Goal: Task Accomplishment & Management: Manage account settings

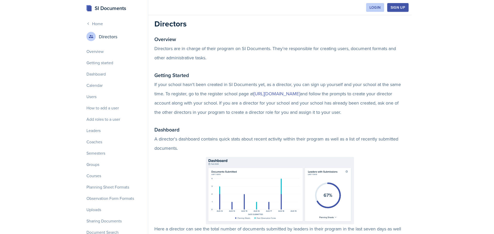
scroll to position [1183, 0]
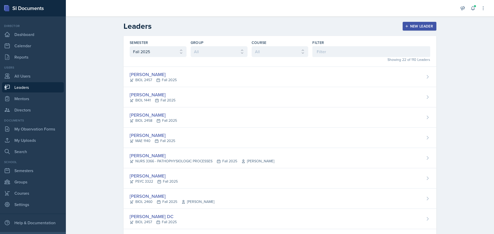
select select "a8c40de0-d7eb-4f82-90ee-ac0c6ce45f71"
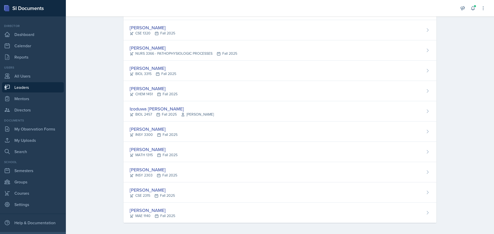
scroll to position [292, 0]
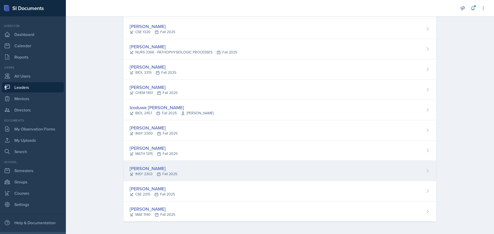
click at [196, 174] on div "[PERSON_NAME] INSY 2303 Fall 2025" at bounding box center [279, 171] width 313 height 20
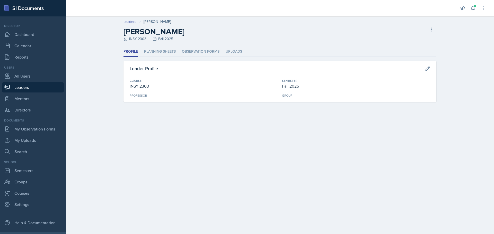
click at [290, 96] on div "Group" at bounding box center [356, 95] width 148 height 5
click at [431, 69] on button at bounding box center [427, 68] width 9 height 9
select select "93558fee-9436-438d-80d9-b4ffbefa47dd"
select select "a8c40de0-d7eb-4f82-90ee-ac0c6ce45f71"
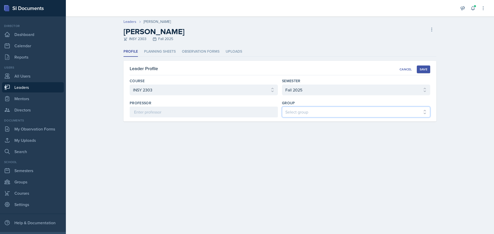
click at [316, 114] on select "Select group Lauryn's Group [PERSON_NAME]'s Group Sumaiya's Group [PERSON_NAME]…" at bounding box center [356, 112] width 148 height 11
select select "b4a1507d-f2db-4c9e-8e83-03f5a38258f3"
click at [282, 107] on select "Select group Lauryn's Group [PERSON_NAME]'s Group Sumaiya's Group [PERSON_NAME]…" at bounding box center [356, 112] width 148 height 11
click at [419, 69] on button "Save" at bounding box center [423, 70] width 13 height 8
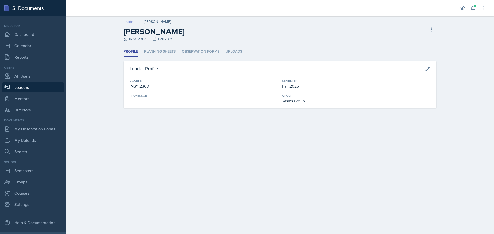
click at [129, 20] on link "Leaders" at bounding box center [129, 21] width 13 height 5
select select "a8c40de0-d7eb-4f82-90ee-ac0c6ce45f71"
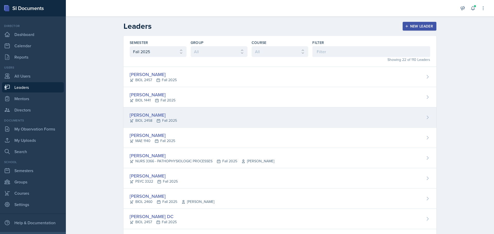
click at [398, 123] on div "[PERSON_NAME] BIOL 2458 Fall 2025" at bounding box center [279, 118] width 313 height 20
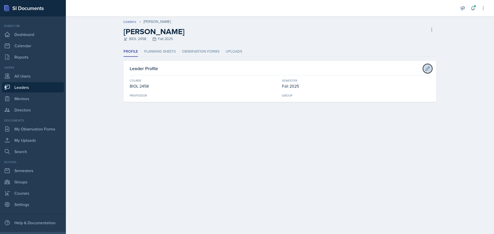
click at [427, 67] on icon at bounding box center [427, 68] width 5 height 5
select select "64c40ee9-e94f-4536-a56d-7bcc02dd304b"
select select "a8c40de0-d7eb-4f82-90ee-ac0c6ce45f71"
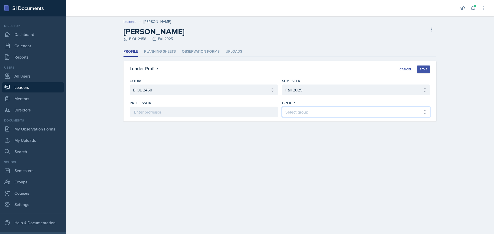
click at [330, 113] on select "Select group Lauryn's Group [PERSON_NAME]'s Group Sumaiya's Group [PERSON_NAME]…" at bounding box center [356, 112] width 148 height 11
select select "b4a1507d-f2db-4c9e-8e83-03f5a38258f3"
click at [282, 107] on select "Select group Lauryn's Group [PERSON_NAME]'s Group Sumaiya's Group [PERSON_NAME]…" at bounding box center [356, 112] width 148 height 11
click at [421, 68] on div "Save" at bounding box center [424, 69] width 8 height 4
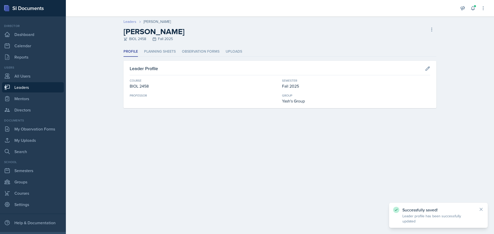
click at [129, 22] on link "Leaders" at bounding box center [129, 21] width 13 height 5
select select "a8c40de0-d7eb-4f82-90ee-ac0c6ce45f71"
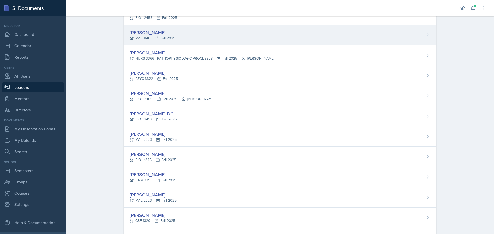
scroll to position [129, 0]
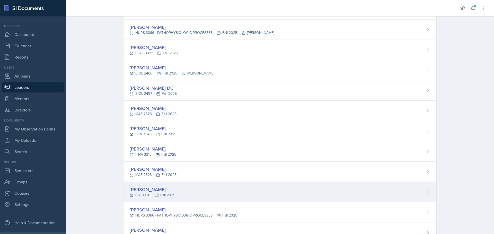
click at [203, 186] on div "[PERSON_NAME] CSE 1320 Fall 2025" at bounding box center [279, 192] width 313 height 20
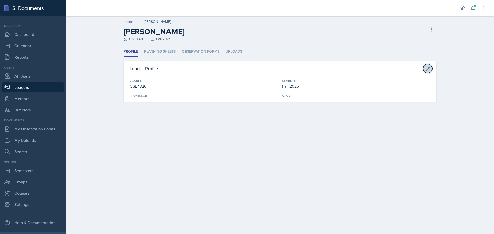
click at [429, 67] on icon at bounding box center [427, 68] width 5 height 5
select select "1dd55a73-e964-4e30-8242-b8bf61c053cb"
select select "a8c40de0-d7eb-4f82-90ee-ac0c6ce45f71"
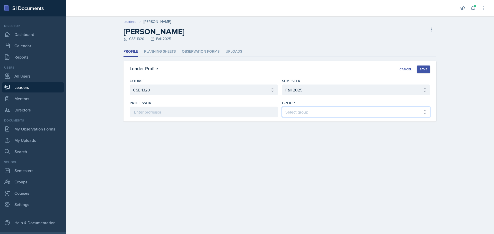
click at [310, 115] on select "Select group Lauryn's Group [PERSON_NAME]'s Group Sumaiya's Group [PERSON_NAME]…" at bounding box center [356, 112] width 148 height 11
select select "b4a1507d-f2db-4c9e-8e83-03f5a38258f3"
click at [282, 107] on select "Select group Lauryn's Group [PERSON_NAME]'s Group Sumaiya's Group [PERSON_NAME]…" at bounding box center [356, 112] width 148 height 11
click at [425, 66] on button "Save" at bounding box center [423, 70] width 13 height 8
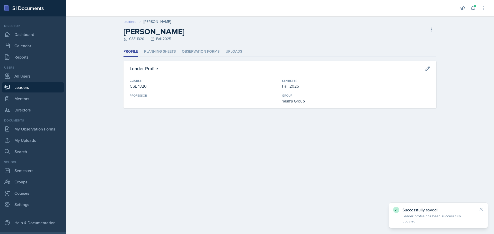
click at [131, 22] on link "Leaders" at bounding box center [129, 21] width 13 height 5
select select "a8c40de0-d7eb-4f82-90ee-ac0c6ce45f71"
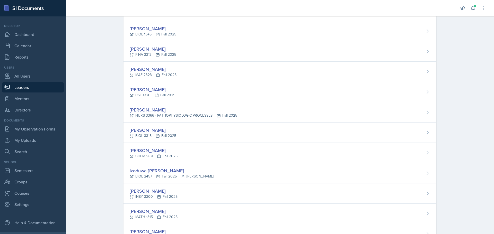
scroll to position [232, 0]
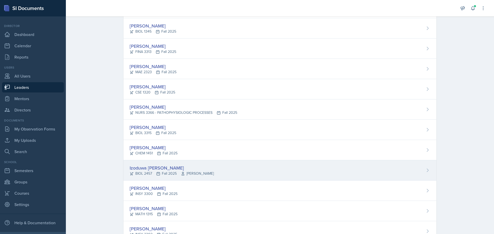
click at [185, 164] on div "Izoduwa [PERSON_NAME] BIOL 2457 Fall 2025 [PERSON_NAME]" at bounding box center [279, 171] width 313 height 20
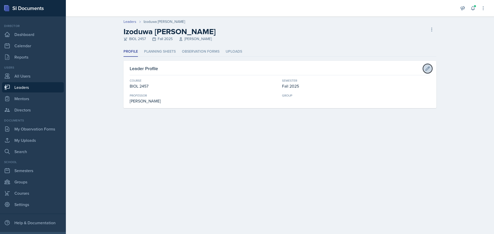
click at [428, 70] on icon at bounding box center [427, 68] width 5 height 5
select select "78594603-b03a-42f2-9cb6-f9ffb2c495a1"
select select "a8c40de0-d7eb-4f82-90ee-ac0c6ce45f71"
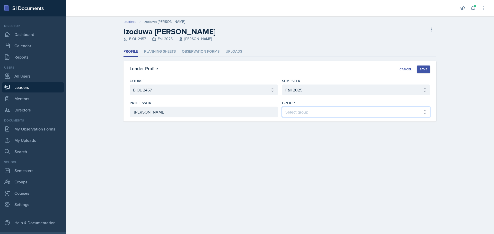
click at [330, 115] on select "Select group Lauryn's Group [PERSON_NAME]'s Group Sumaiya's Group [PERSON_NAME]…" at bounding box center [356, 112] width 148 height 11
select select "ae587605-4dfe-4356-b5a6-64ad099756a7"
click at [282, 107] on select "Select group Lauryn's Group [PERSON_NAME]'s Group Sumaiya's Group [PERSON_NAME]…" at bounding box center [356, 112] width 148 height 11
click at [425, 66] on button "Save" at bounding box center [423, 70] width 13 height 8
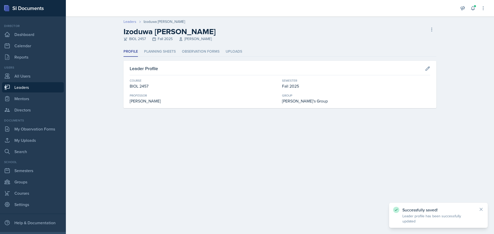
click at [128, 22] on link "Leaders" at bounding box center [129, 21] width 13 height 5
select select "a8c40de0-d7eb-4f82-90ee-ac0c6ce45f71"
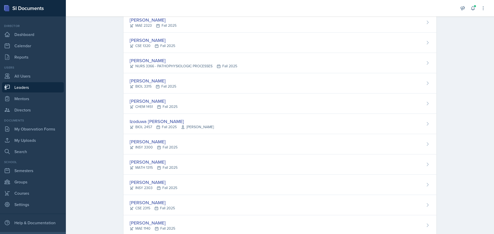
scroll to position [292, 0]
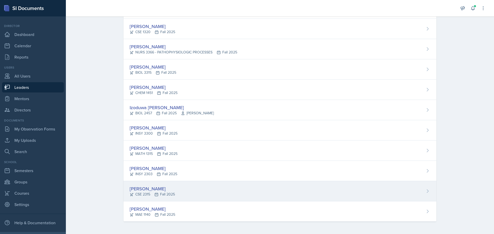
click at [150, 188] on div "[PERSON_NAME]" at bounding box center [152, 188] width 45 height 7
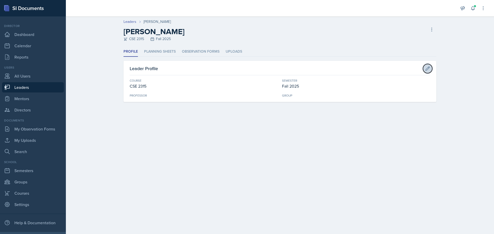
click at [426, 67] on icon at bounding box center [427, 68] width 5 height 5
select select "b05cf838-b04f-4fc4-901a-32fb7d12d120"
select select "a8c40de0-d7eb-4f82-90ee-ac0c6ce45f71"
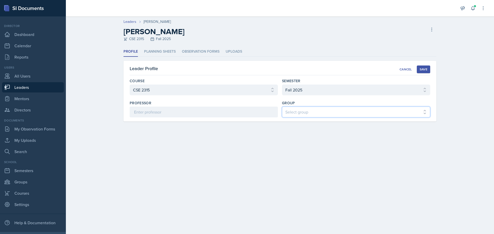
click at [327, 110] on select "Select group Lauryn's Group [PERSON_NAME]'s Group Sumaiya's Group [PERSON_NAME]…" at bounding box center [356, 112] width 148 height 11
select select "ae587605-4dfe-4356-b5a6-64ad099756a7"
click at [282, 107] on select "Select group Lauryn's Group [PERSON_NAME]'s Group Sumaiya's Group [PERSON_NAME]…" at bounding box center [356, 112] width 148 height 11
click at [427, 70] on div "Save" at bounding box center [424, 69] width 8 height 4
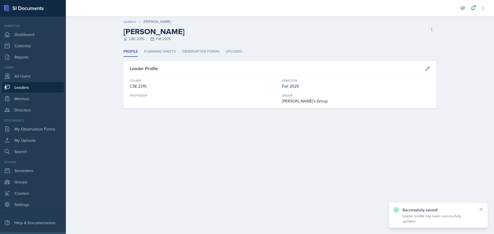
click at [132, 22] on link "Leaders" at bounding box center [129, 21] width 13 height 5
select select "a8c40de0-d7eb-4f82-90ee-ac0c6ce45f71"
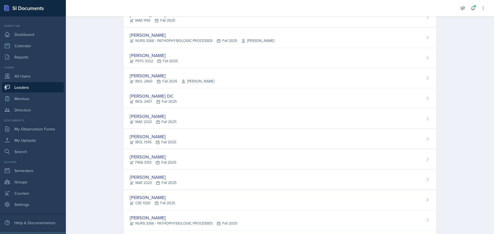
scroll to position [129, 0]
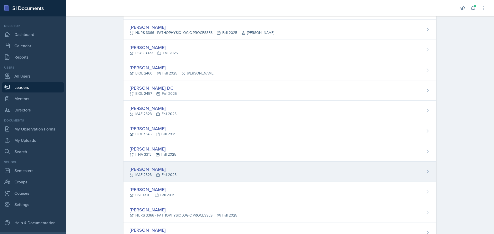
click at [167, 170] on div "[PERSON_NAME]" at bounding box center [153, 169] width 47 height 7
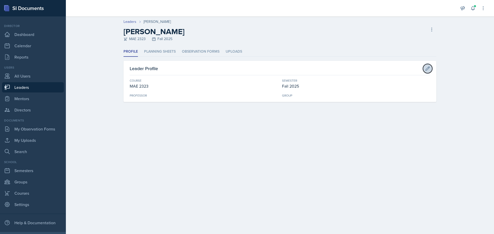
click at [428, 69] on icon at bounding box center [428, 69] width 4 height 4
select select "f38fd849-d0ec-484a-8edc-70f450eac01c"
select select "a8c40de0-d7eb-4f82-90ee-ac0c6ce45f71"
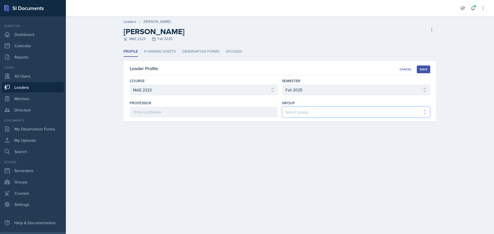
click at [315, 112] on select "Select group Lauryn's Group [PERSON_NAME]'s Group Sumaiya's Group [PERSON_NAME]…" at bounding box center [356, 112] width 148 height 11
select select "ae587605-4dfe-4356-b5a6-64ad099756a7"
click at [282, 107] on select "Select group Lauryn's Group [PERSON_NAME]'s Group Sumaiya's Group [PERSON_NAME]…" at bounding box center [356, 112] width 148 height 11
click at [422, 72] on button "Save" at bounding box center [423, 70] width 13 height 8
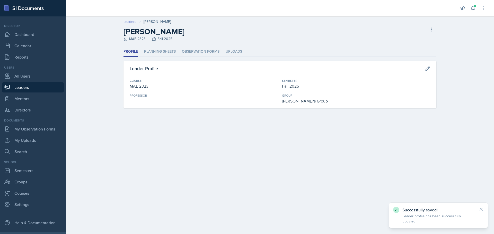
click at [128, 20] on link "Leaders" at bounding box center [129, 21] width 13 height 5
select select "a8c40de0-d7eb-4f82-90ee-ac0c6ce45f71"
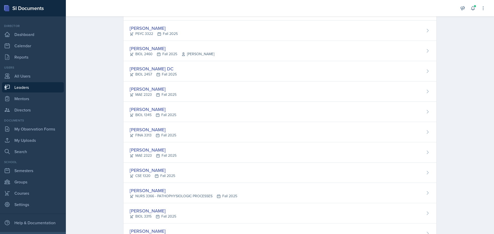
scroll to position [180, 0]
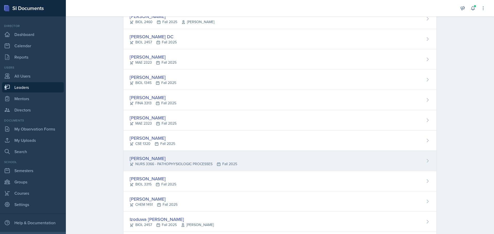
click at [149, 154] on div "[PERSON_NAME] NURS 3366 - PATHOPHYSIOLOGIC PROCESSES Fall 2025" at bounding box center [279, 161] width 313 height 20
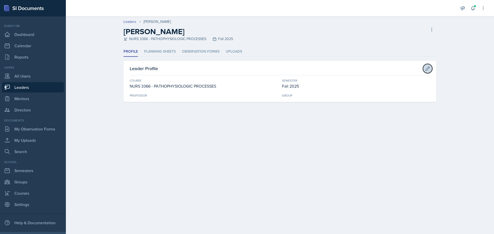
click at [426, 66] on icon at bounding box center [427, 68] width 5 height 5
select select "f5e0376e-e2ce-431c-8981-7364c091322b"
select select "a8c40de0-d7eb-4f82-90ee-ac0c6ce45f71"
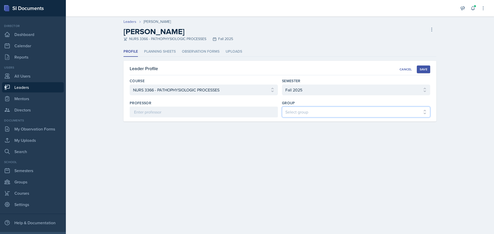
click at [308, 111] on select "Select group Lauryn's Group [PERSON_NAME]'s Group Sumaiya's Group [PERSON_NAME]…" at bounding box center [356, 112] width 148 height 11
select select "ae587605-4dfe-4356-b5a6-64ad099756a7"
click at [282, 107] on select "Select group Lauryn's Group [PERSON_NAME]'s Group Sumaiya's Group [PERSON_NAME]…" at bounding box center [356, 112] width 148 height 11
click at [414, 60] on div "Profile Planning Sheets Observation Forms Uploads Profile Planning Sheets Obser…" at bounding box center [279, 84] width 313 height 75
click at [420, 70] on div "Save" at bounding box center [424, 69] width 8 height 4
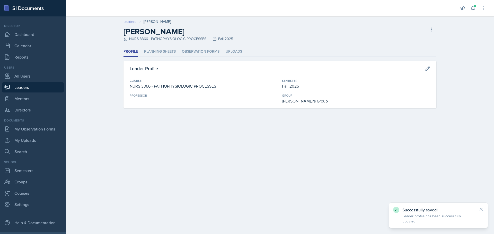
click at [133, 21] on link "Leaders" at bounding box center [129, 21] width 13 height 5
select select "a8c40de0-d7eb-4f82-90ee-ac0c6ce45f71"
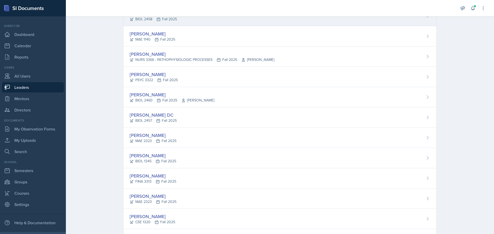
scroll to position [103, 0]
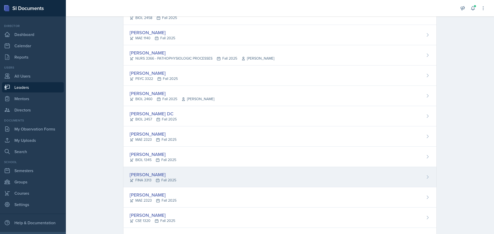
click at [178, 174] on div "[PERSON_NAME] FINA 3313 Fall 2025" at bounding box center [279, 177] width 313 height 20
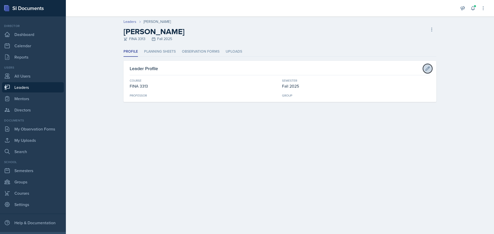
click at [424, 68] on button at bounding box center [427, 68] width 9 height 9
select select "bdd5702c-7be5-4b7e-b4d9-7a6336c8abee"
select select "a8c40de0-d7eb-4f82-90ee-ac0c6ce45f71"
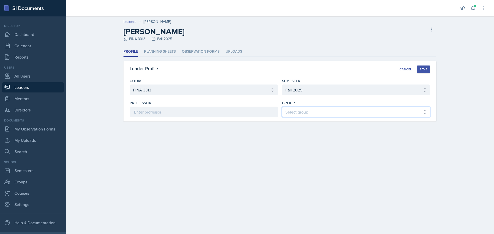
click at [295, 117] on select "Select group Lauryn's Group [PERSON_NAME]'s Group Sumaiya's Group [PERSON_NAME]…" at bounding box center [356, 112] width 148 height 11
select select "7a85f5d3-7438-453c-8286-8ef7f934dbc0"
click at [282, 107] on select "Select group Lauryn's Group [PERSON_NAME]'s Group Sumaiya's Group [PERSON_NAME]…" at bounding box center [356, 112] width 148 height 11
click at [422, 69] on div "Save" at bounding box center [424, 69] width 8 height 4
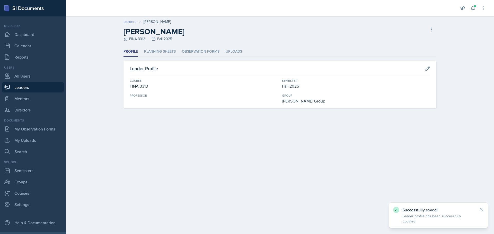
click at [127, 21] on link "Leaders" at bounding box center [129, 21] width 13 height 5
select select "a8c40de0-d7eb-4f82-90ee-ac0c6ce45f71"
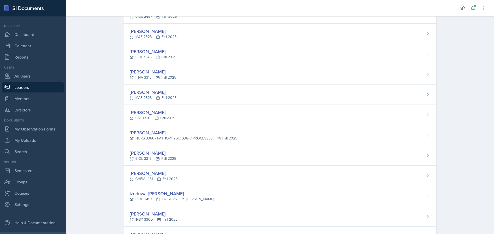
scroll to position [292, 0]
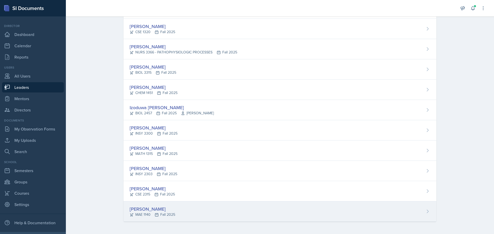
click at [145, 209] on div "[PERSON_NAME]" at bounding box center [153, 209] width 46 height 7
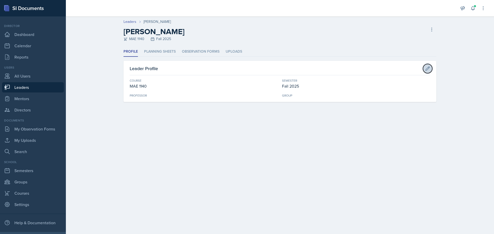
click at [428, 68] on icon at bounding box center [427, 68] width 5 height 5
select select "abeed4d7-360b-44ae-b80e-93815fea110e"
select select "a8c40de0-d7eb-4f82-90ee-ac0c6ce45f71"
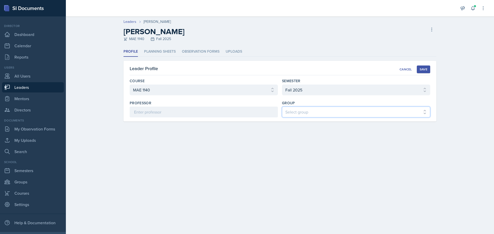
click at [308, 112] on select "Select group Lauryn's Group [PERSON_NAME]'s Group Sumaiya's Group [PERSON_NAME]…" at bounding box center [356, 112] width 148 height 11
click at [282, 107] on select "Select group Lauryn's Group [PERSON_NAME]'s Group Sumaiya's Group [PERSON_NAME]…" at bounding box center [356, 112] width 148 height 11
click at [336, 113] on select "Select group Lauryn's Group [PERSON_NAME]'s Group Sumaiya's Group [PERSON_NAME]…" at bounding box center [356, 112] width 148 height 11
select select "7a85f5d3-7438-453c-8286-8ef7f934dbc0"
click at [282, 107] on select "Select group Lauryn's Group [PERSON_NAME]'s Group Sumaiya's Group [PERSON_NAME]…" at bounding box center [356, 112] width 148 height 11
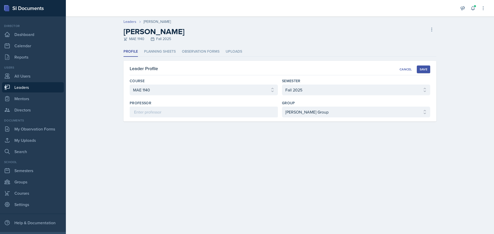
click at [420, 71] on div "Save" at bounding box center [424, 69] width 8 height 4
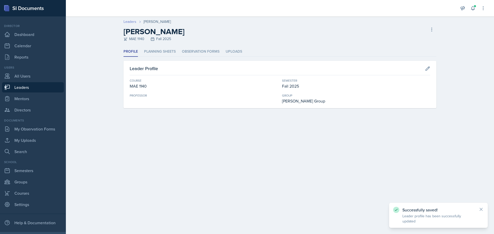
click at [128, 23] on link "Leaders" at bounding box center [129, 21] width 13 height 5
select select "a8c40de0-d7eb-4f82-90ee-ac0c6ce45f71"
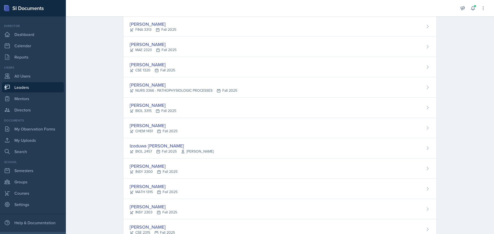
scroll to position [257, 0]
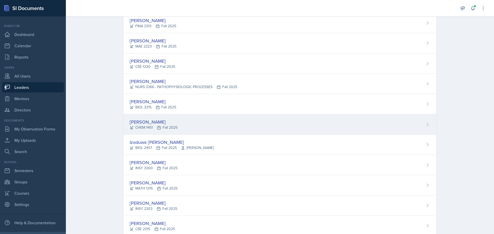
click at [160, 123] on div "[PERSON_NAME]" at bounding box center [154, 122] width 48 height 7
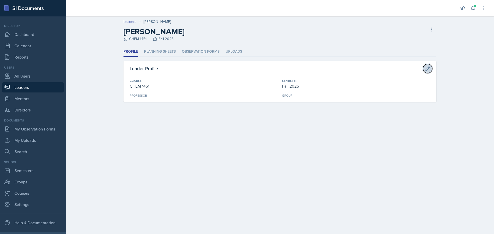
click at [426, 69] on icon at bounding box center [427, 68] width 5 height 5
select select "ae668323-de28-436a-9975-eee762cb1481"
select select "a8c40de0-d7eb-4f82-90ee-ac0c6ce45f71"
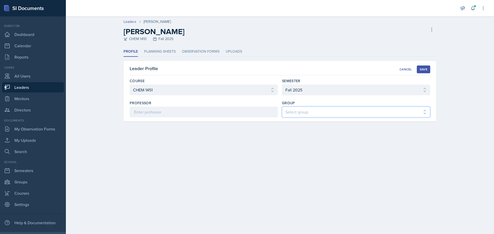
click at [309, 112] on select "Select group Lauryn's Group [PERSON_NAME]'s Group Sumaiya's Group [PERSON_NAME]…" at bounding box center [356, 112] width 148 height 11
select select "7a85f5d3-7438-453c-8286-8ef7f934dbc0"
click at [282, 107] on select "Select group Lauryn's Group [PERSON_NAME]'s Group Sumaiya's Group [PERSON_NAME]…" at bounding box center [356, 112] width 148 height 11
click at [423, 71] on div "Save" at bounding box center [424, 69] width 8 height 4
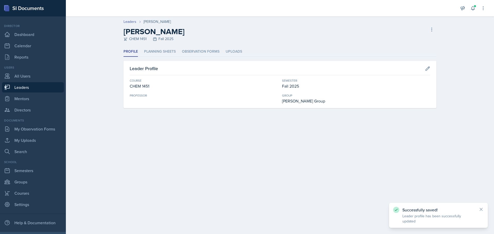
click at [122, 19] on header "Leaders [PERSON_NAME] [PERSON_NAME] CHEM 1451 Fall 2025 Delete Leader" at bounding box center [280, 31] width 428 height 30
click at [126, 21] on link "Leaders" at bounding box center [129, 21] width 13 height 5
select select "a8c40de0-d7eb-4f82-90ee-ac0c6ce45f71"
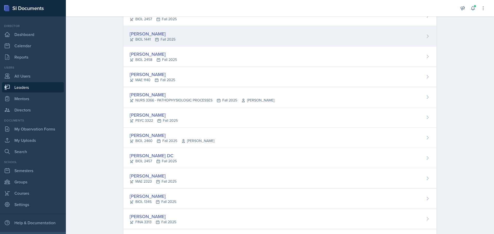
scroll to position [60, 0]
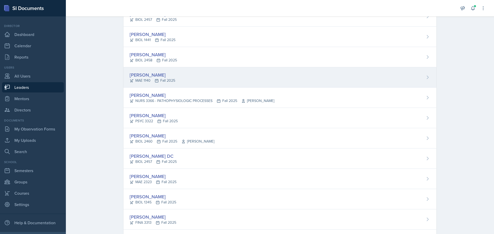
click at [223, 77] on div "[PERSON_NAME] 1140 Fall 2025" at bounding box center [279, 77] width 313 height 20
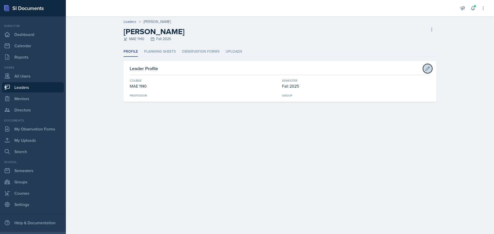
click at [427, 68] on icon at bounding box center [427, 68] width 5 height 5
select select "abeed4d7-360b-44ae-b80e-93815fea110e"
select select "a8c40de0-d7eb-4f82-90ee-ac0c6ce45f71"
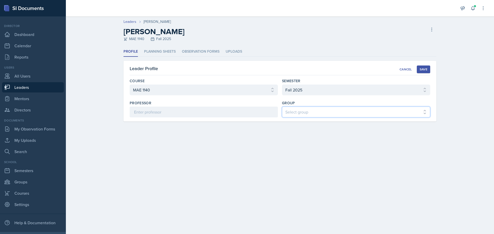
click at [316, 113] on select "Select group Lauryn's Group [PERSON_NAME]'s Group Sumaiya's Group [PERSON_NAME]…" at bounding box center [356, 112] width 148 height 11
select select "7a85f5d3-7438-453c-8286-8ef7f934dbc0"
click at [282, 107] on select "Select group Lauryn's Group [PERSON_NAME]'s Group Sumaiya's Group [PERSON_NAME]…" at bounding box center [356, 112] width 148 height 11
click at [420, 69] on div "Save" at bounding box center [424, 69] width 8 height 4
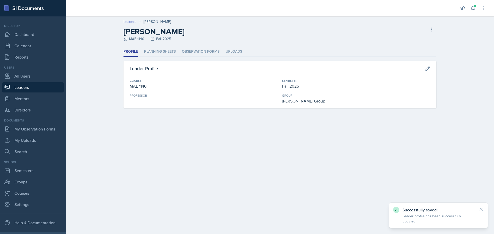
click at [128, 22] on link "Leaders" at bounding box center [129, 21] width 13 height 5
select select "a8c40de0-d7eb-4f82-90ee-ac0c6ce45f71"
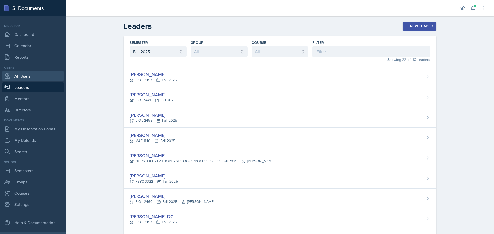
click at [18, 78] on link "All Users" at bounding box center [33, 76] width 62 height 10
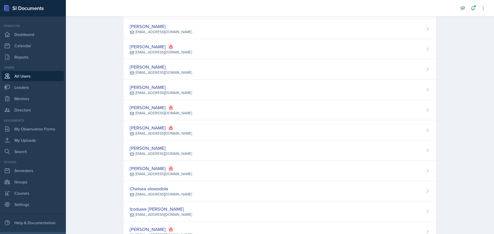
scroll to position [926, 0]
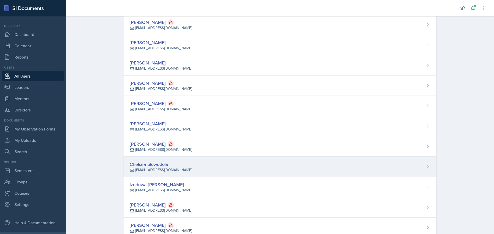
click at [229, 168] on div "Chelsea olowodola [EMAIL_ADDRESS][DOMAIN_NAME]" at bounding box center [279, 167] width 313 height 20
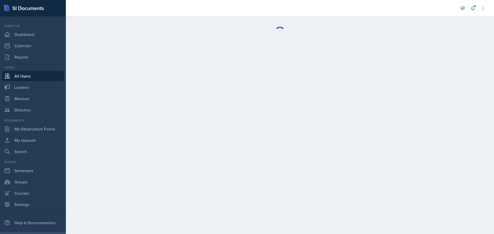
select select "1"
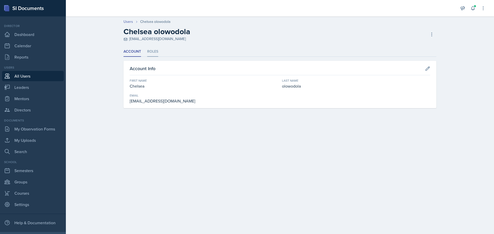
click at [157, 50] on li "Roles" at bounding box center [152, 52] width 11 height 10
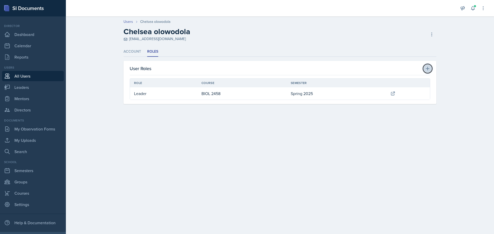
click at [427, 68] on icon at bounding box center [427, 68] width 5 height 5
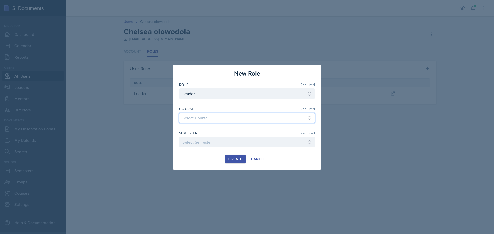
click at [203, 120] on select "Select Course ASTR 1345 BIOL 1345 BIOL 1441 BIOL 1442 BIOL 2300 BIOL 2444 BIOL …" at bounding box center [247, 118] width 136 height 11
click at [214, 141] on select "Select Semester Fall 2025 Spring 2025 Fall 2024 Spring 2024 Fall 2023" at bounding box center [247, 142] width 136 height 11
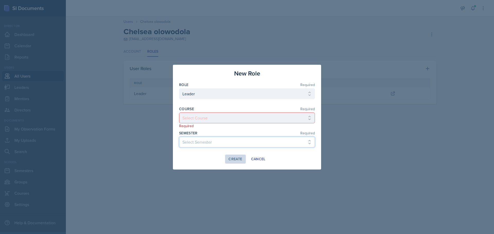
select select "a8c40de0-d7eb-4f82-90ee-ac0c6ce45f71"
click at [179, 137] on select "Select Semester Fall 2025 Spring 2025 Fall 2024 Spring 2024 Fall 2023" at bounding box center [247, 142] width 136 height 11
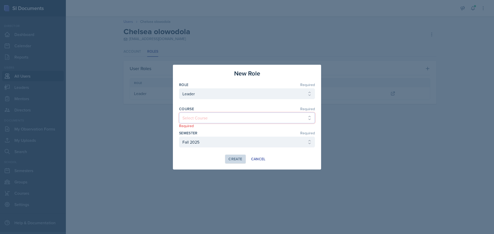
click at [220, 118] on select "Select Course ASTR 1345 BIOL 1345 BIOL 1441 BIOL 1442 BIOL 2300 BIOL 2444 BIOL …" at bounding box center [247, 118] width 136 height 11
select select "64c40ee9-e94f-4536-a56d-7bcc02dd304b"
click at [179, 113] on select "Select Course ASTR 1345 BIOL 1345 BIOL 1441 BIOL 1442 BIOL 2300 BIOL 2444 BIOL …" at bounding box center [247, 118] width 136 height 11
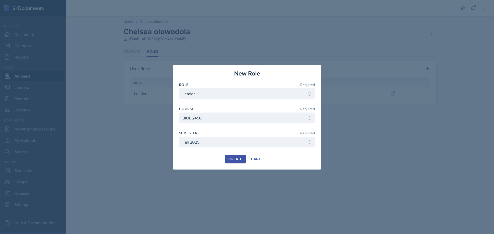
click at [236, 158] on div "Create" at bounding box center [235, 159] width 14 height 4
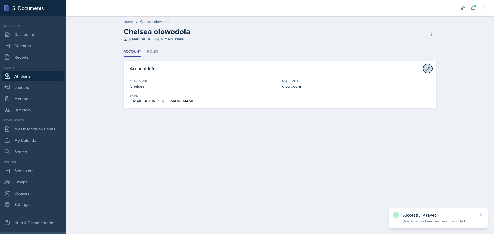
click at [429, 70] on icon at bounding box center [427, 68] width 5 height 5
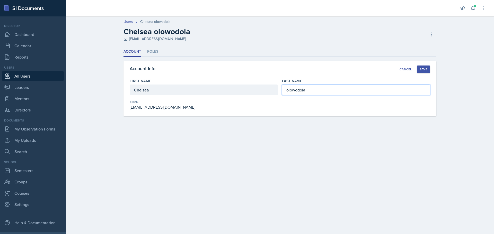
click at [286, 92] on input "olowodola" at bounding box center [356, 90] width 148 height 11
type input "Olowodola"
click at [423, 71] on div "Save" at bounding box center [424, 69] width 8 height 4
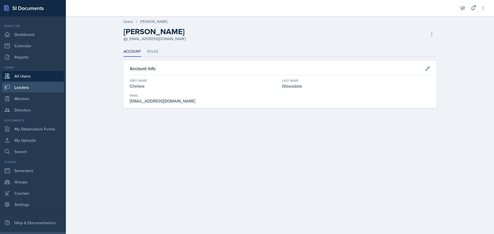
click at [22, 88] on link "Leaders" at bounding box center [33, 87] width 62 height 10
select select "a8c40de0-d7eb-4f82-90ee-ac0c6ce45f71"
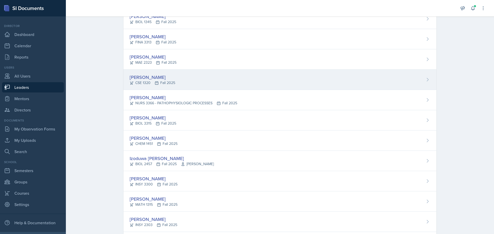
scroll to position [241, 0]
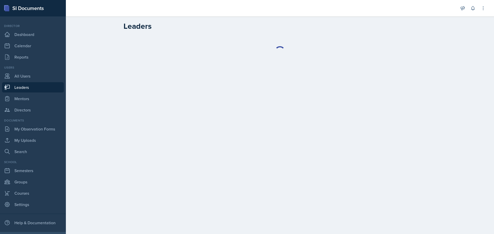
select select "a8c40de0-d7eb-4f82-90ee-ac0c6ce45f71"
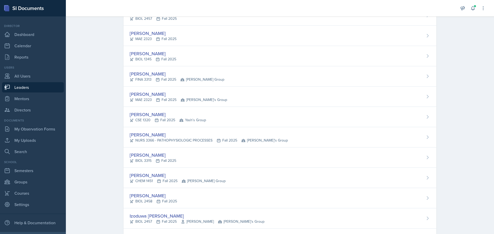
scroll to position [206, 0]
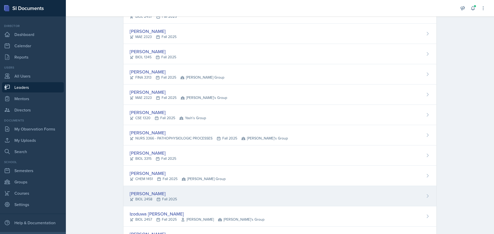
click at [206, 193] on div "Chelsea Olowodola BIOL 2458 Fall 2025" at bounding box center [279, 196] width 313 height 20
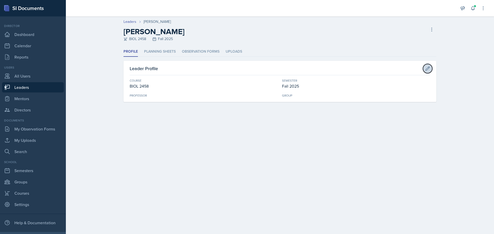
click at [428, 68] on icon at bounding box center [427, 68] width 5 height 5
select select "64c40ee9-e94f-4536-a56d-7bcc02dd304b"
select select "a8c40de0-d7eb-4f82-90ee-ac0c6ce45f71"
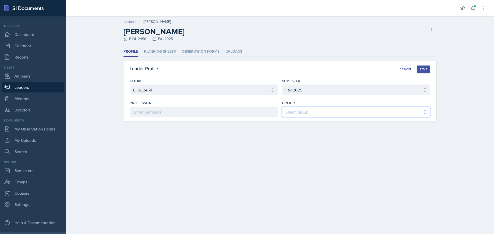
click at [320, 109] on select "Select group Lauryn's Group [PERSON_NAME]'s Group Sumaiya's Group [PERSON_NAME]…" at bounding box center [356, 112] width 148 height 11
select select "47bddda7-1073-4b8f-a275-bc3e2943c942"
click at [282, 107] on select "Select group Lauryn's Group [PERSON_NAME]'s Group Sumaiya's Group [PERSON_NAME]…" at bounding box center [356, 112] width 148 height 11
click at [420, 69] on div "Save" at bounding box center [424, 69] width 8 height 4
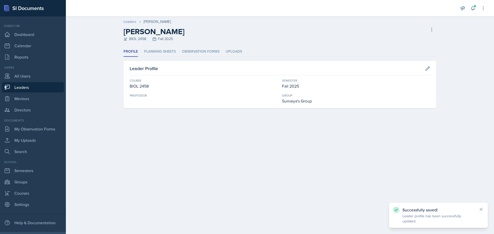
click at [129, 22] on link "Leaders" at bounding box center [129, 21] width 13 height 5
select select "a8c40de0-d7eb-4f82-90ee-ac0c6ce45f71"
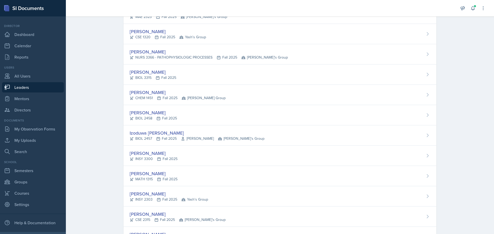
scroll to position [287, 0]
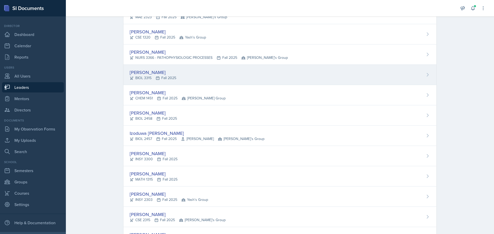
click at [227, 79] on div "Nishi Modi BIOL 3315 Fall 2025" at bounding box center [279, 75] width 313 height 20
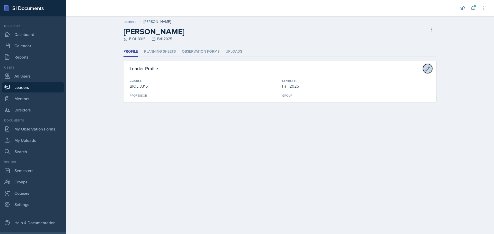
click at [431, 70] on button at bounding box center [427, 68] width 9 height 9
select select "3af16ab5-6e35-4261-a85d-c1947f3cb2f9"
select select "a8c40de0-d7eb-4f82-90ee-ac0c6ce45f71"
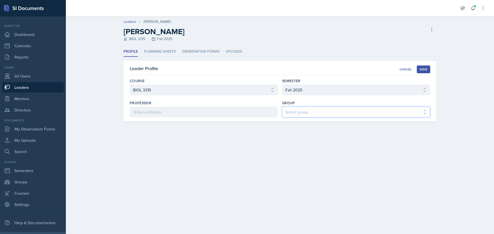
click at [324, 110] on select "Select group Lauryn's Group [PERSON_NAME]'s Group Sumaiya's Group [PERSON_NAME]…" at bounding box center [356, 112] width 148 height 11
select select "47bddda7-1073-4b8f-a275-bc3e2943c942"
click at [282, 107] on select "Select group Lauryn's Group [PERSON_NAME]'s Group Sumaiya's Group [PERSON_NAME]…" at bounding box center [356, 112] width 148 height 11
click at [425, 68] on div "Save" at bounding box center [424, 69] width 8 height 4
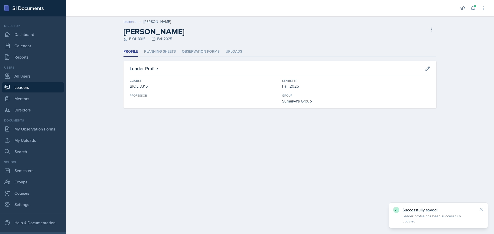
click at [127, 21] on link "Leaders" at bounding box center [129, 21] width 13 height 5
select select "a8c40de0-d7eb-4f82-90ee-ac0c6ce45f71"
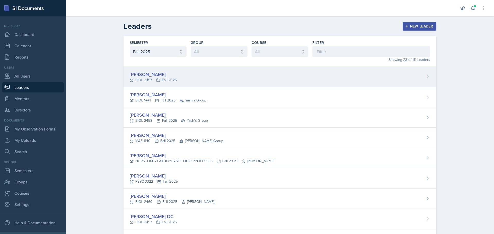
click at [209, 73] on div "Stephanie Abraham BIOL 2457 Fall 2025" at bounding box center [279, 77] width 313 height 20
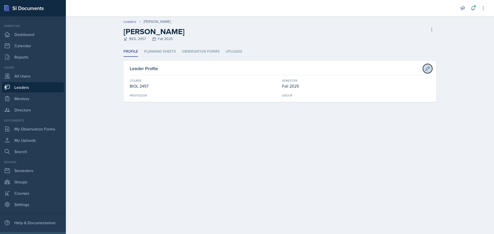
click at [425, 69] on icon at bounding box center [427, 68] width 5 height 5
select select "78594603-b03a-42f2-9cb6-f9ffb2c495a1"
select select "a8c40de0-d7eb-4f82-90ee-ac0c6ce45f71"
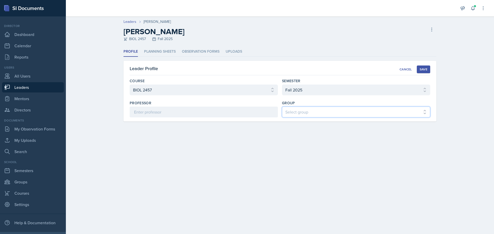
click at [385, 111] on select "Select group Lauryn's Group [PERSON_NAME]'s Group Sumaiya's Group [PERSON_NAME]…" at bounding box center [356, 112] width 148 height 11
select select "47bddda7-1073-4b8f-a275-bc3e2943c942"
click at [282, 107] on select "Select group Lauryn's Group [PERSON_NAME]'s Group Sumaiya's Group [PERSON_NAME]…" at bounding box center [356, 112] width 148 height 11
click at [421, 66] on button "Save" at bounding box center [423, 70] width 13 height 8
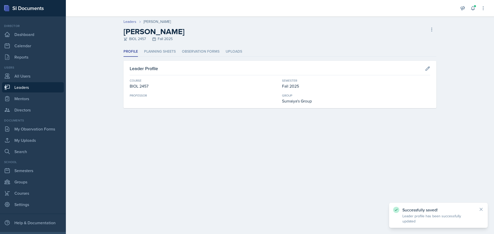
click at [131, 19] on header "Leaders Stephanie Abraham Stephanie Abraham BIOL 2457 Fall 2025 Delete Leader" at bounding box center [280, 31] width 428 height 30
click at [129, 22] on link "Leaders" at bounding box center [129, 21] width 13 height 5
select select "a8c40de0-d7eb-4f82-90ee-ac0c6ce45f71"
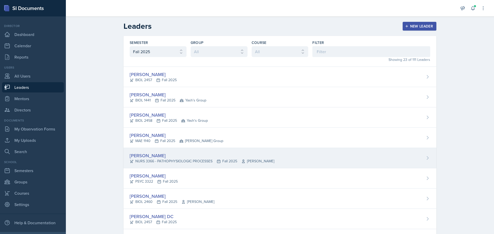
click at [236, 150] on div "Riley Bond NURS 3366 - PATHOPHYSIOLOGIC PROCESSES Fall 2025 Professor Hughes" at bounding box center [279, 158] width 313 height 20
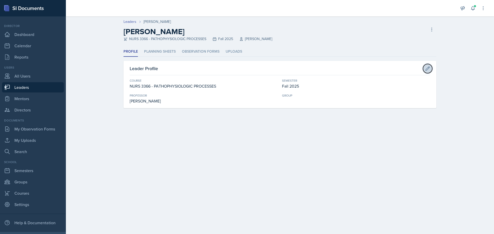
click at [427, 64] on button at bounding box center [427, 68] width 9 height 9
select select "f5e0376e-e2ce-431c-8981-7364c091322b"
select select "a8c40de0-d7eb-4f82-90ee-ac0c6ce45f71"
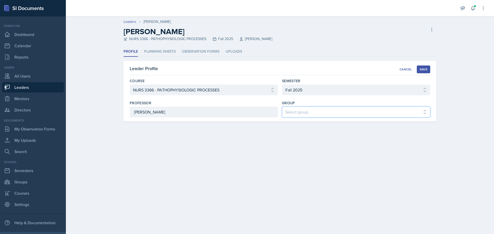
click at [300, 115] on select "Select group Lauryn's Group [PERSON_NAME]'s Group Sumaiya's Group [PERSON_NAME]…" at bounding box center [356, 112] width 148 height 11
select select "47bddda7-1073-4b8f-a275-bc3e2943c942"
click at [282, 107] on select "Select group Lauryn's Group [PERSON_NAME]'s Group Sumaiya's Group [PERSON_NAME]…" at bounding box center [356, 112] width 148 height 11
click at [428, 66] on button "Save" at bounding box center [423, 70] width 13 height 8
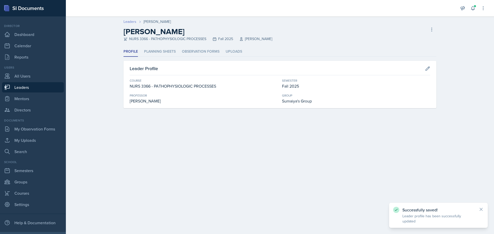
click at [132, 23] on link "Leaders" at bounding box center [129, 21] width 13 height 5
select select "a8c40de0-d7eb-4f82-90ee-ac0c6ce45f71"
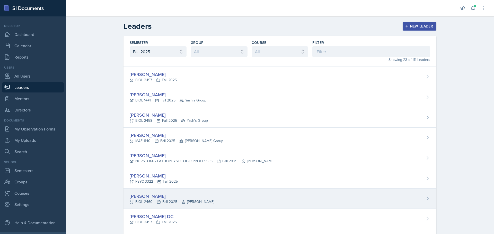
click at [221, 196] on div "Tiana Campbell BIOL 2460 Fall 2025 Whitney Tholen" at bounding box center [279, 199] width 313 height 20
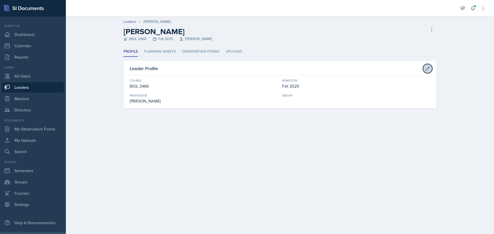
click at [429, 69] on icon at bounding box center [427, 68] width 5 height 5
select select "128ea37d-7c25-4e66-8033-1187f2d54cdc"
select select "a8c40de0-d7eb-4f82-90ee-ac0c6ce45f71"
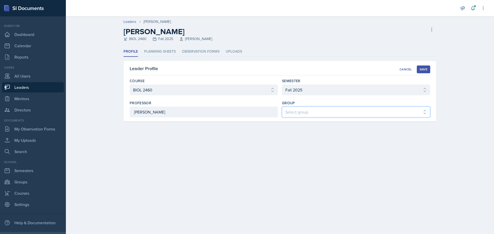
click at [329, 111] on select "Select group Lauryn's Group [PERSON_NAME]'s Group Sumaiya's Group [PERSON_NAME]…" at bounding box center [356, 112] width 148 height 11
select select "dce48042-44b8-4137-8307-42576d4d3cd4"
click at [282, 107] on select "Select group Lauryn's Group [PERSON_NAME]'s Group Sumaiya's Group [PERSON_NAME]…" at bounding box center [356, 112] width 148 height 11
click at [421, 70] on div "Save" at bounding box center [424, 69] width 8 height 4
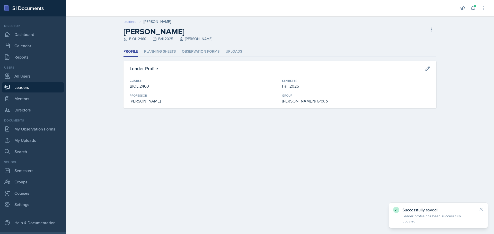
click at [129, 23] on link "Leaders" at bounding box center [129, 21] width 13 height 5
select select "a8c40de0-d7eb-4f82-90ee-ac0c6ce45f71"
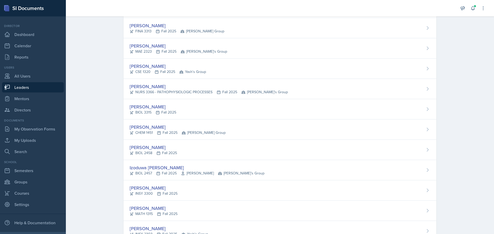
scroll to position [257, 0]
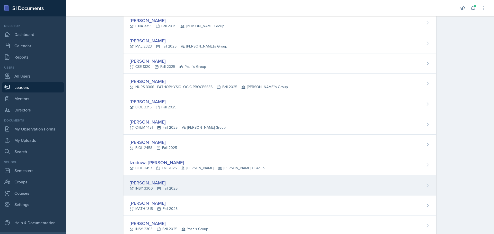
click at [203, 187] on div "Joseph Overton INSY 3300 Fall 2025" at bounding box center [279, 185] width 313 height 20
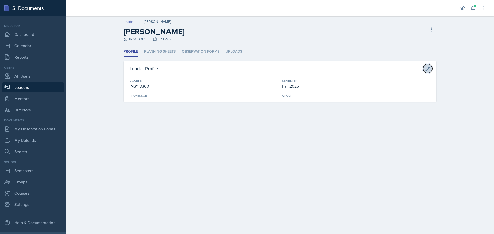
click at [426, 67] on icon at bounding box center [427, 68] width 5 height 5
select select "0434e76b-74f6-4556-b667-ea2efa53eb8c"
select select "a8c40de0-d7eb-4f82-90ee-ac0c6ce45f71"
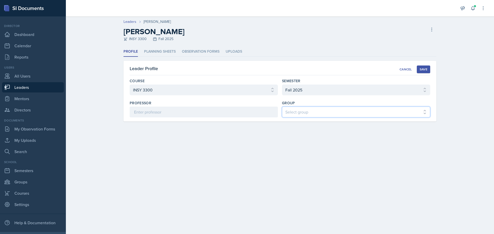
click at [320, 108] on select "Select group Lauryn's Group [PERSON_NAME]'s Group Sumaiya's Group [PERSON_NAME]…" at bounding box center [356, 112] width 148 height 11
select select "dce48042-44b8-4137-8307-42576d4d3cd4"
click at [282, 107] on select "Select group Lauryn's Group [PERSON_NAME]'s Group Sumaiya's Group [PERSON_NAME]…" at bounding box center [356, 112] width 148 height 11
click at [427, 68] on div "Save" at bounding box center [424, 69] width 8 height 4
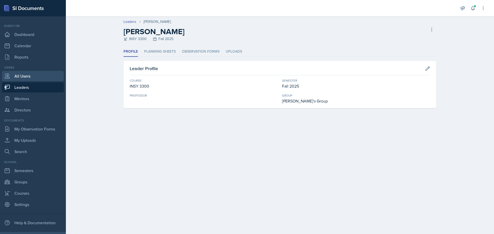
click at [23, 76] on link "All Users" at bounding box center [33, 76] width 62 height 10
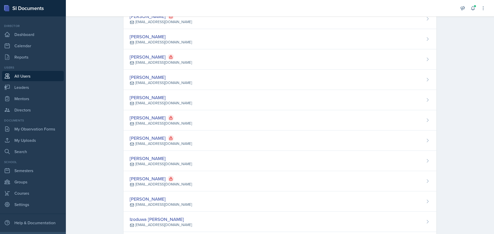
scroll to position [1003, 0]
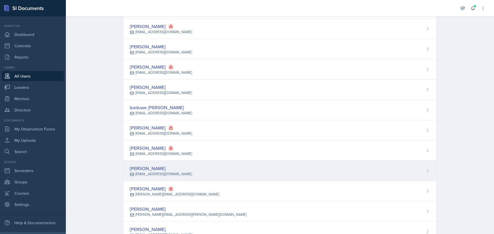
click at [206, 171] on div "Joseph Overton jlo6174@mavs.uta.edu" at bounding box center [279, 171] width 313 height 20
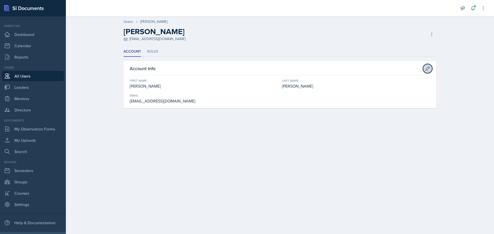
click at [428, 66] on icon at bounding box center [427, 68] width 5 height 5
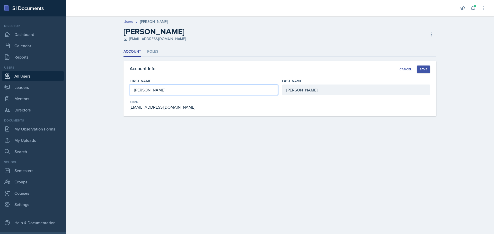
click at [134, 92] on input "Joseph" at bounding box center [204, 90] width 148 height 11
type input "Lee (Joseph)"
click at [424, 68] on div "Save" at bounding box center [424, 69] width 8 height 4
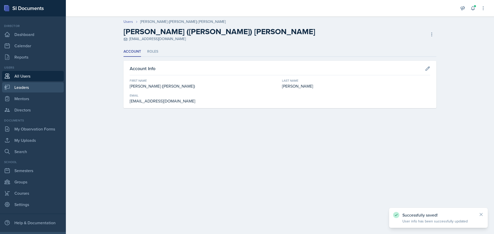
click at [24, 86] on link "Leaders" at bounding box center [33, 87] width 62 height 10
select select "a8c40de0-d7eb-4f82-90ee-ac0c6ce45f71"
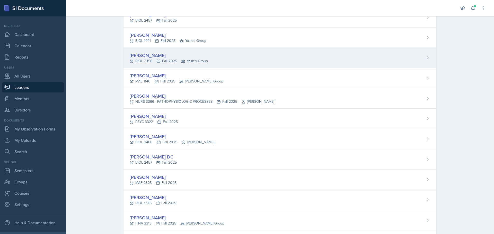
scroll to position [51, 0]
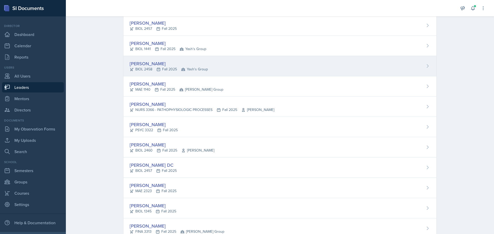
click at [205, 121] on div "Troy Broome PSYC 3322 Fall 2025" at bounding box center [279, 127] width 313 height 20
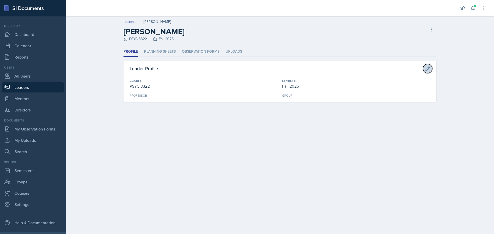
click at [428, 68] on icon at bounding box center [427, 68] width 5 height 5
select select "d66c6e6b-2e1d-4874-8673-7b5a3ae029ca"
select select "a8c40de0-d7eb-4f82-90ee-ac0c6ce45f71"
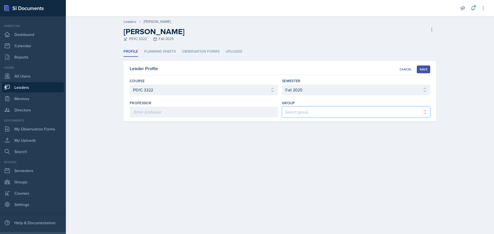
click at [299, 113] on select "Select group Lauryn's Group [PERSON_NAME]'s Group Sumaiya's Group [PERSON_NAME]…" at bounding box center [356, 112] width 148 height 11
select select "dce48042-44b8-4137-8307-42576d4d3cd4"
click at [282, 107] on select "Select group Lauryn's Group [PERSON_NAME]'s Group Sumaiya's Group [PERSON_NAME]…" at bounding box center [356, 112] width 148 height 11
click at [419, 68] on button "Save" at bounding box center [423, 70] width 13 height 8
